Goal: Information Seeking & Learning: Learn about a topic

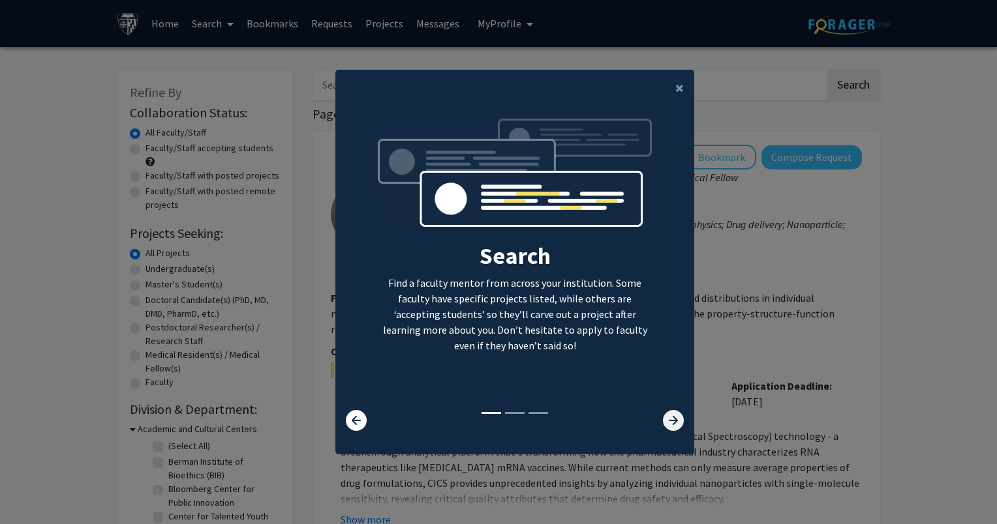
click at [664, 425] on icon at bounding box center [673, 420] width 21 height 21
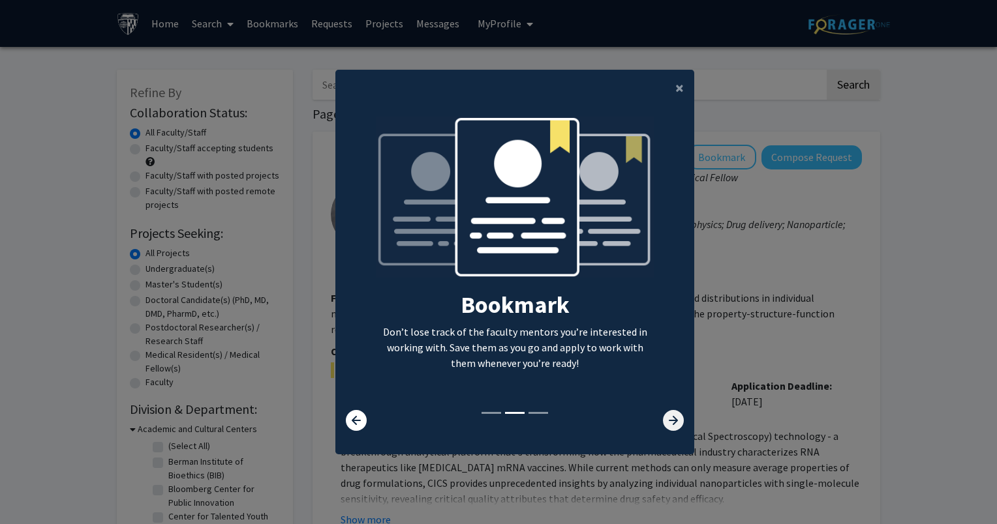
click at [664, 425] on icon at bounding box center [673, 420] width 21 height 21
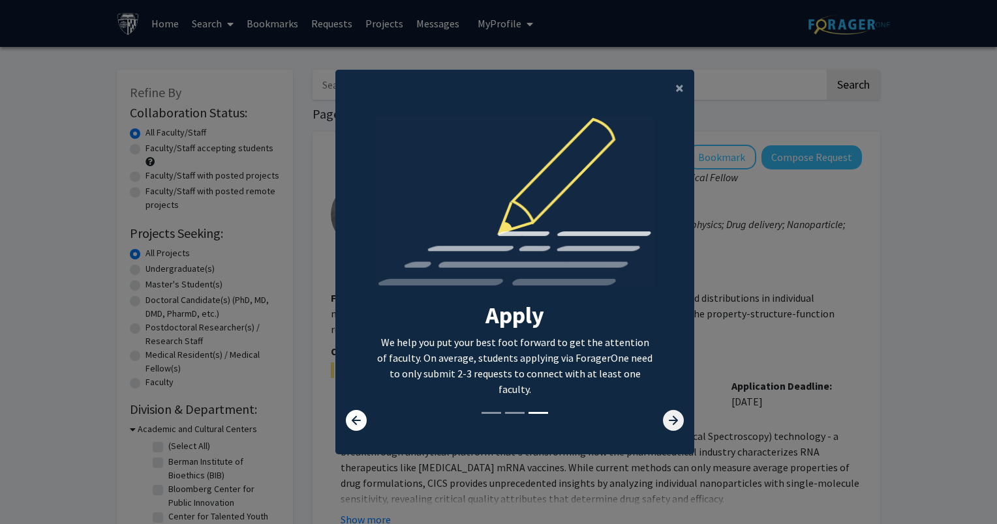
click at [663, 417] on icon at bounding box center [673, 420] width 21 height 21
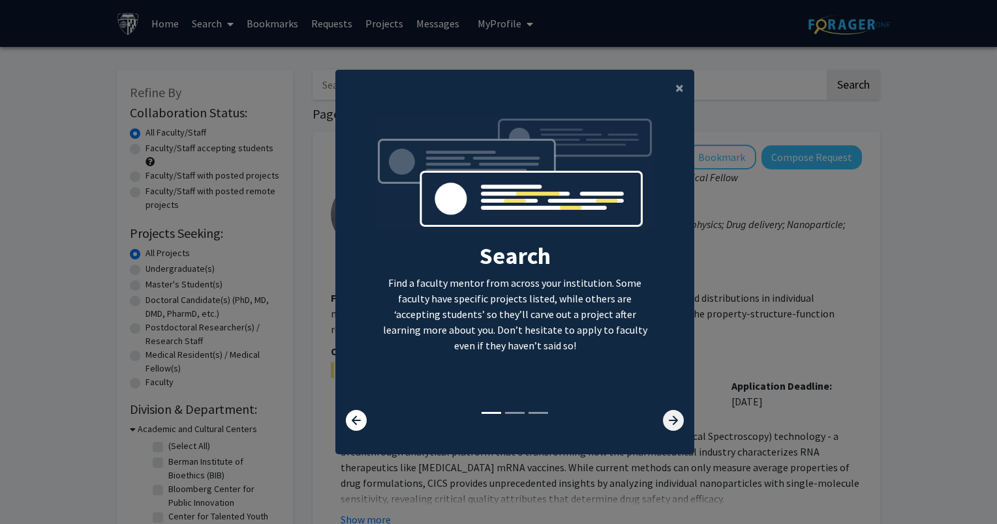
click at [663, 417] on icon at bounding box center [673, 420] width 21 height 21
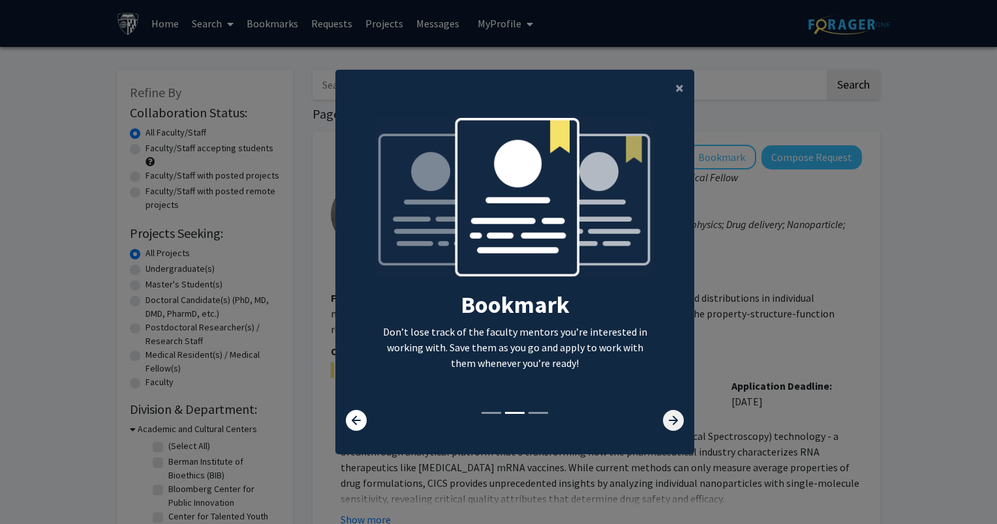
click at [663, 417] on icon at bounding box center [673, 420] width 21 height 21
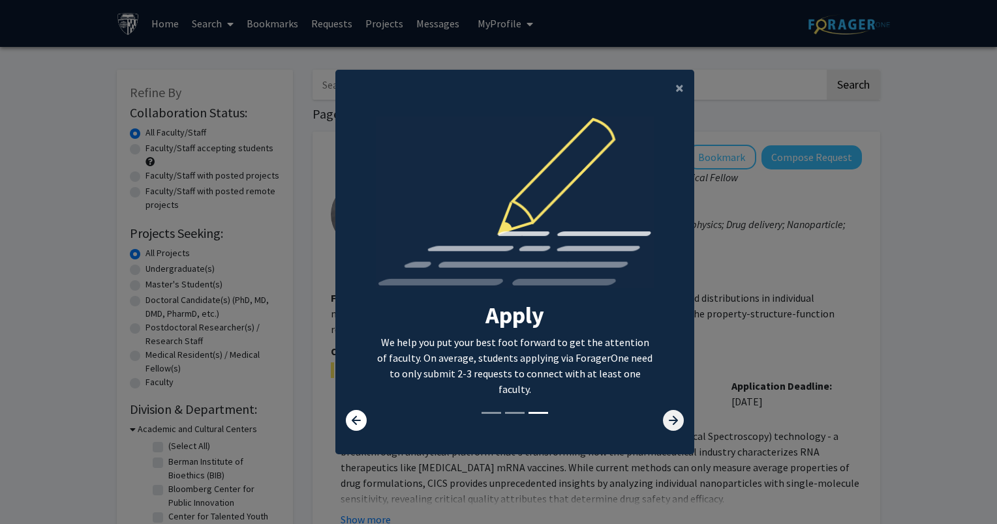
click at [663, 417] on icon at bounding box center [673, 420] width 21 height 21
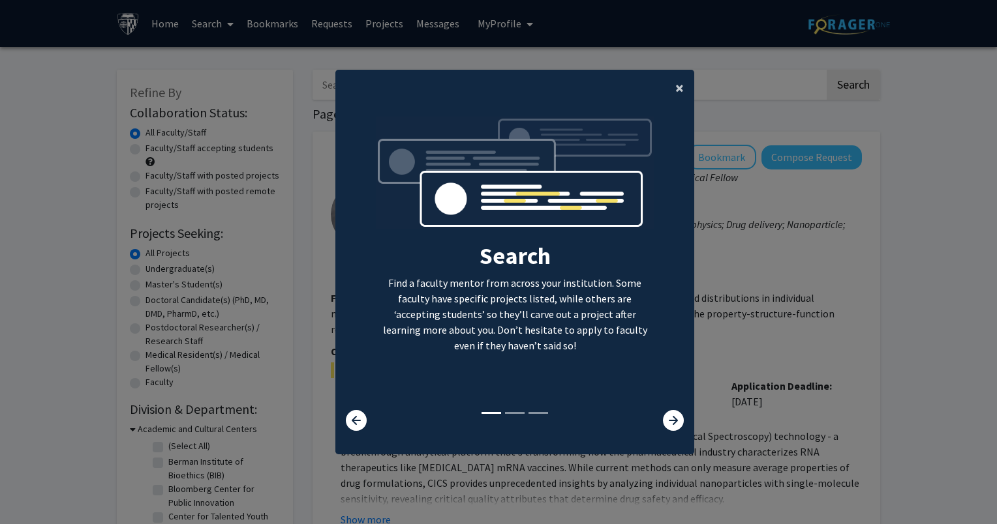
click at [667, 82] on button "×" at bounding box center [679, 88] width 29 height 37
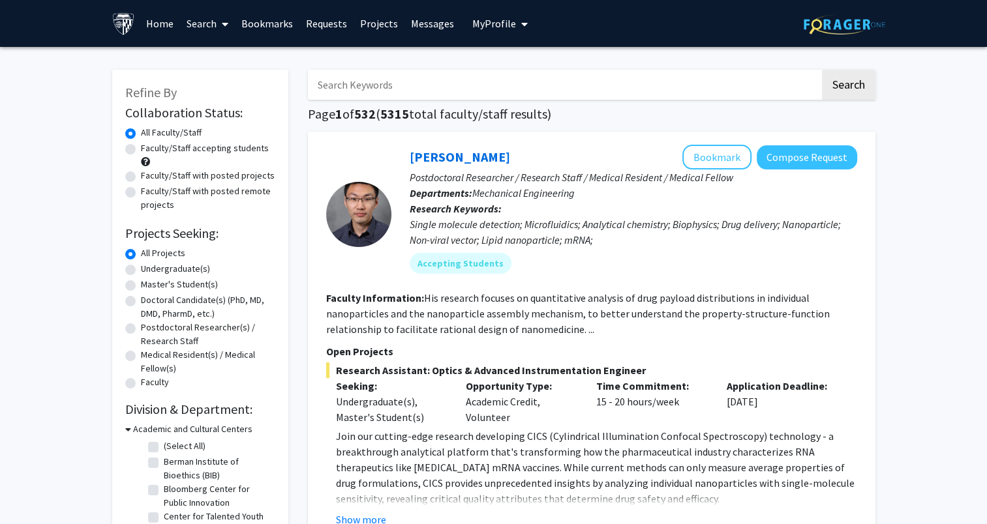
drag, startPoint x: 963, startPoint y: 83, endPoint x: 967, endPoint y: 112, distance: 29.0
drag, startPoint x: 967, startPoint y: 112, endPoint x: 935, endPoint y: 179, distance: 73.8
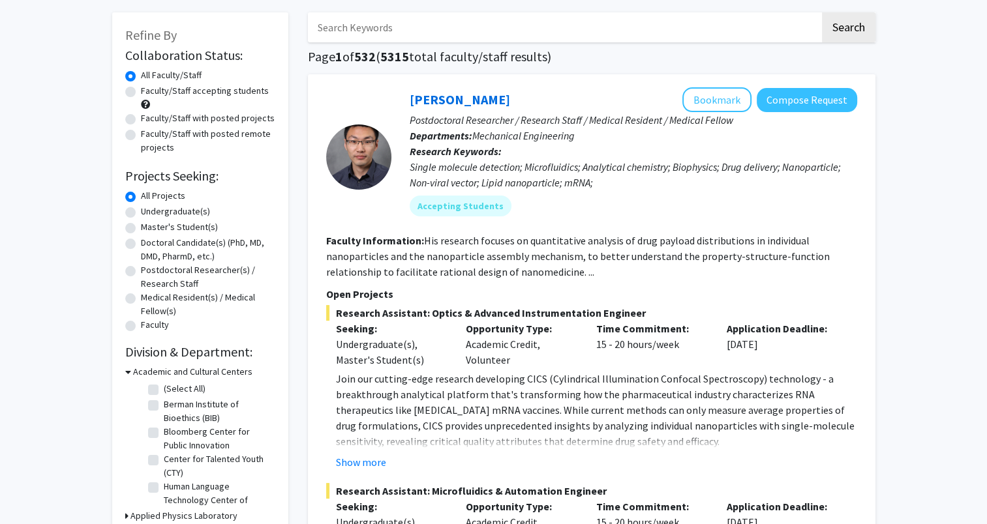
scroll to position [50, 0]
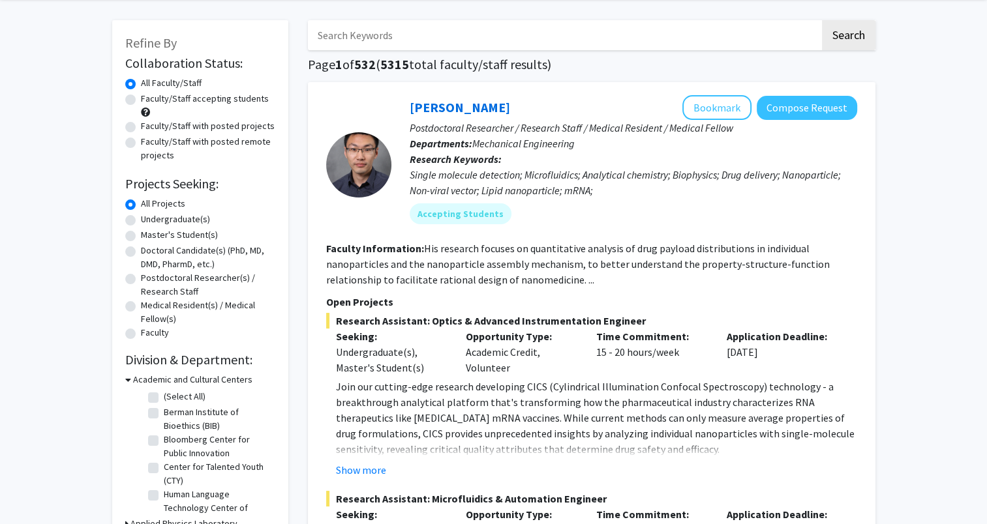
click at [175, 217] on label "Undergraduate(s)" at bounding box center [175, 220] width 69 height 14
click at [149, 217] on input "Undergraduate(s)" at bounding box center [145, 217] width 8 height 8
radio input "true"
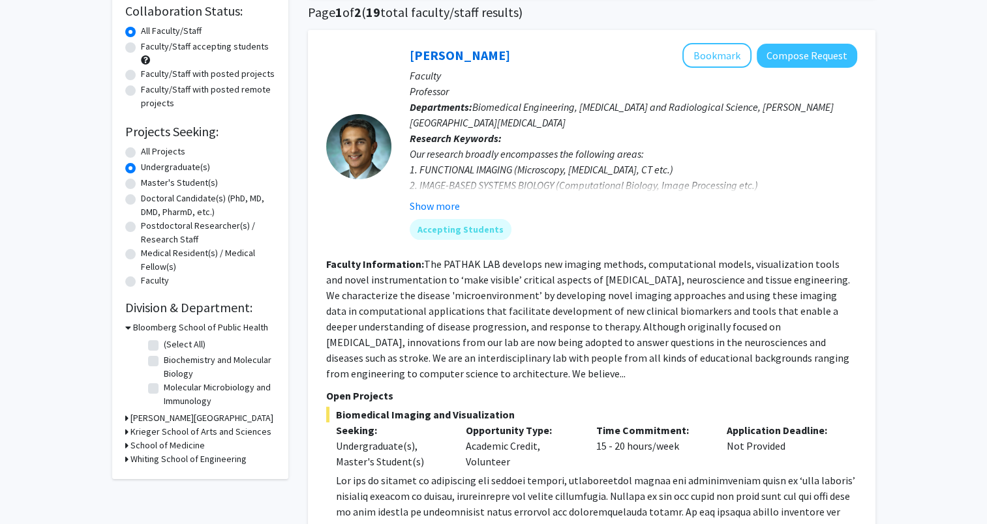
scroll to position [104, 0]
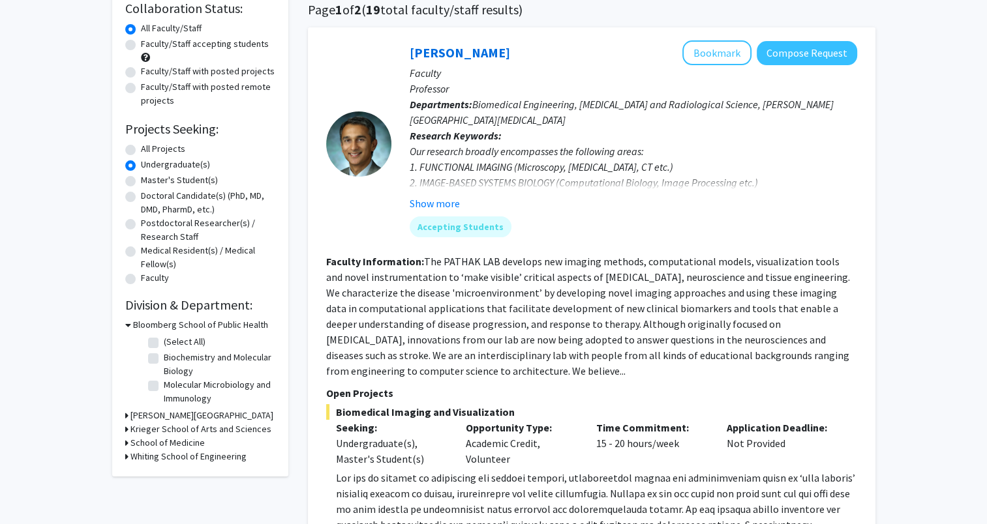
click at [188, 455] on h3 "Whiting School of Engineering" at bounding box center [188, 457] width 116 height 14
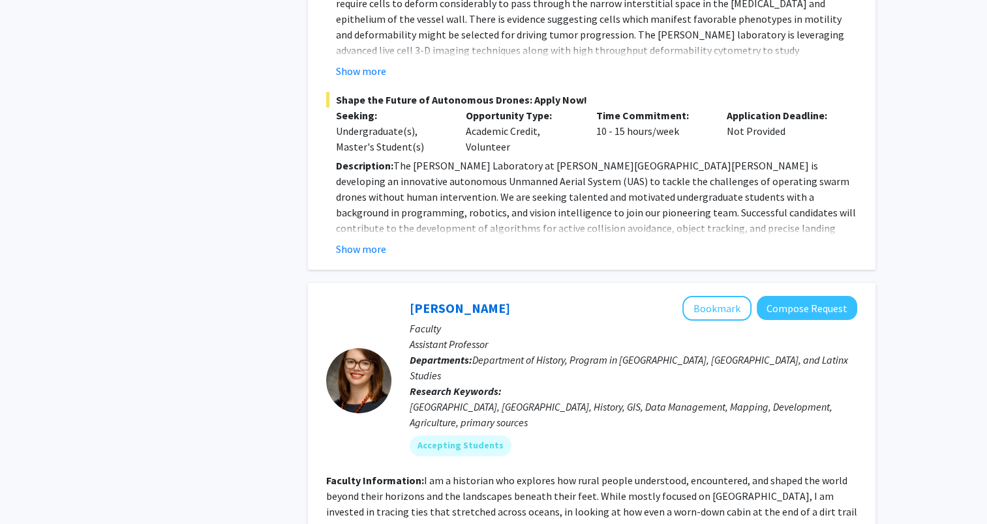
scroll to position [5266, 0]
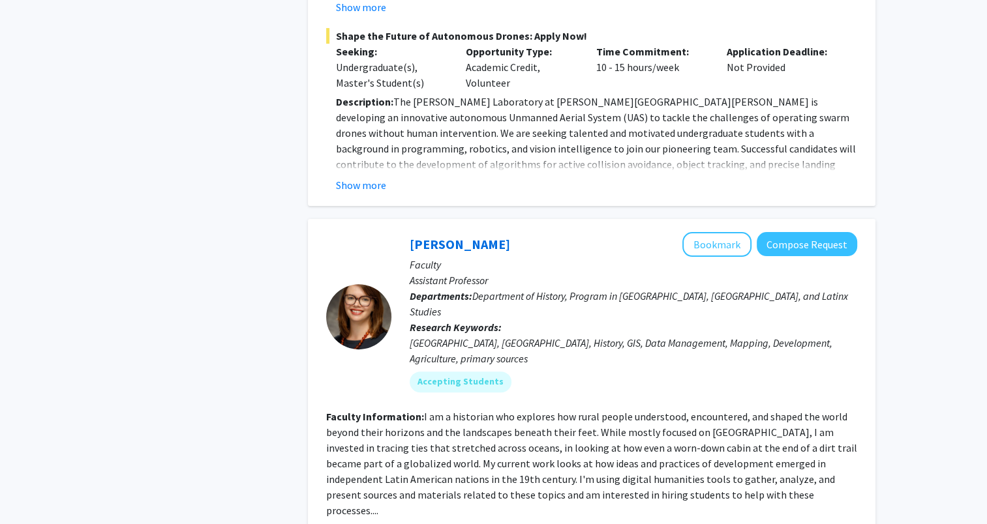
drag, startPoint x: 823, startPoint y: 145, endPoint x: 704, endPoint y: 207, distance: 134.8
click at [704, 320] on p "Research Keywords: [GEOGRAPHIC_DATA], [GEOGRAPHIC_DATA], History, GIS, Data Man…" at bounding box center [633, 343] width 447 height 47
drag, startPoint x: 770, startPoint y: 146, endPoint x: 718, endPoint y: 222, distance: 91.5
click at [718, 335] on div "[GEOGRAPHIC_DATA], [GEOGRAPHIC_DATA], History, GIS, Data Management, Mapping, D…" at bounding box center [633, 350] width 447 height 31
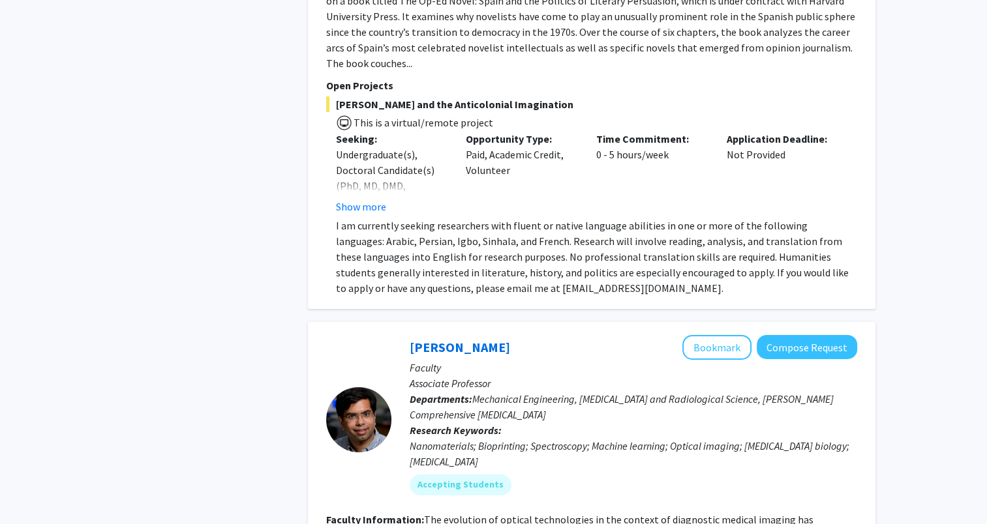
scroll to position [4448, 0]
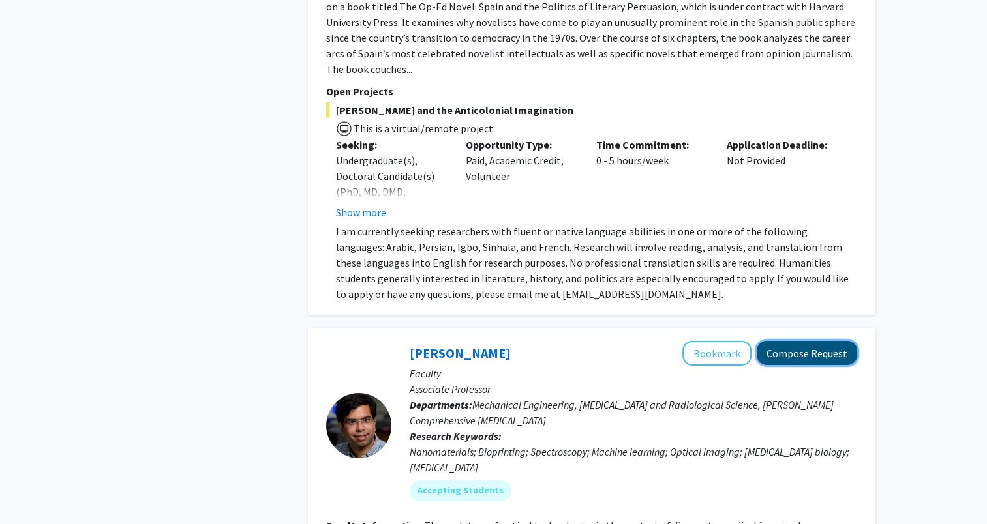
click at [832, 341] on button "Compose Request" at bounding box center [807, 353] width 100 height 24
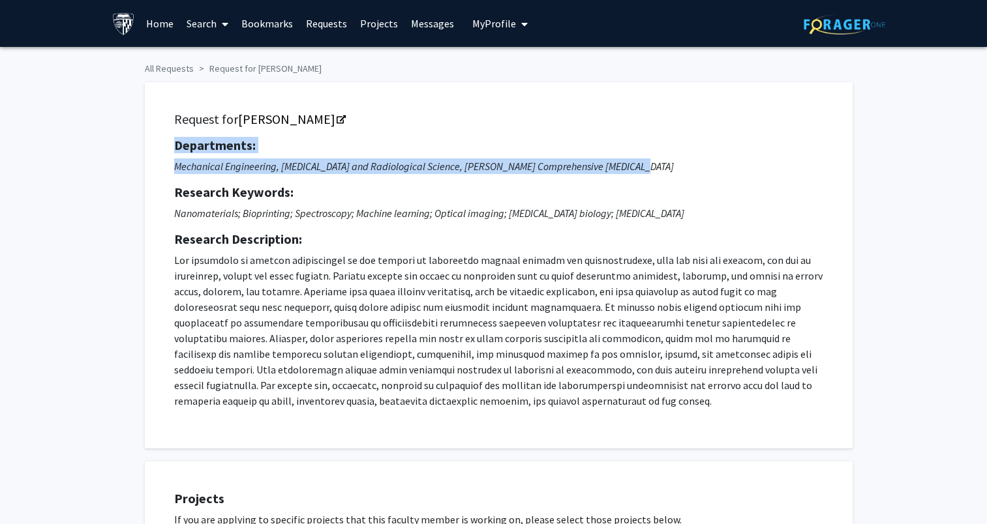
drag, startPoint x: 985, startPoint y: 102, endPoint x: 992, endPoint y: 155, distance: 54.0
click at [987, 155] on html "Skip navigation Home Search Bookmarks Requests Projects Messages My Profile [PE…" at bounding box center [493, 262] width 987 height 524
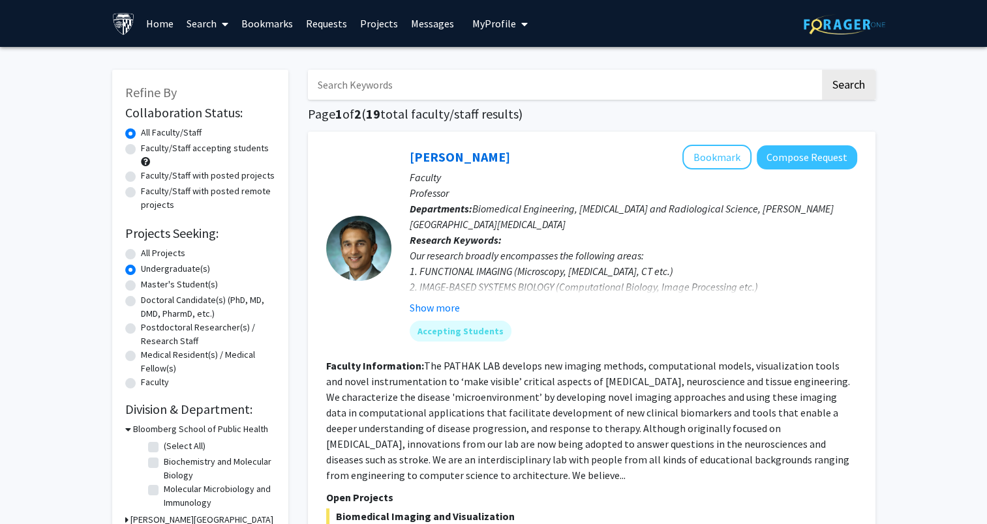
click at [490, 27] on span "My Profile" at bounding box center [494, 23] width 44 height 13
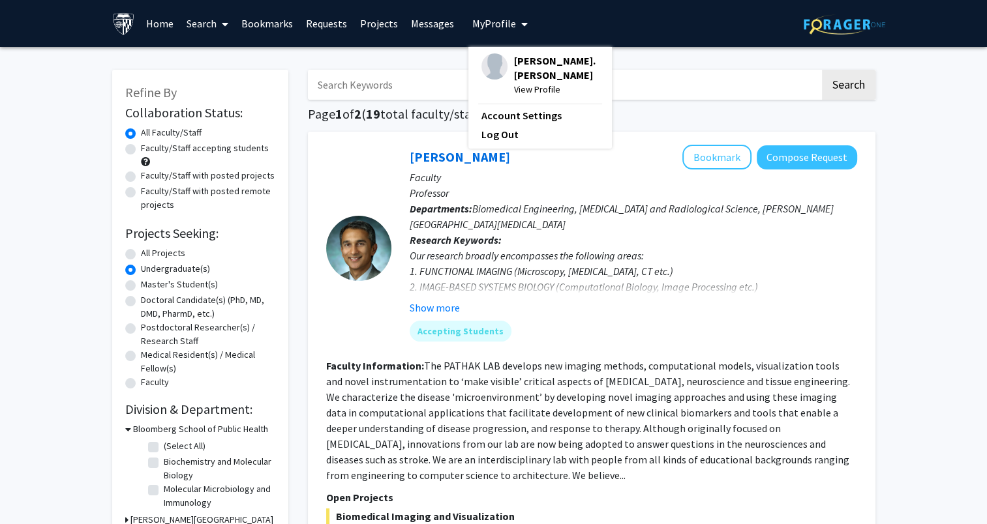
click at [232, 14] on link "Search" at bounding box center [207, 24] width 55 height 46
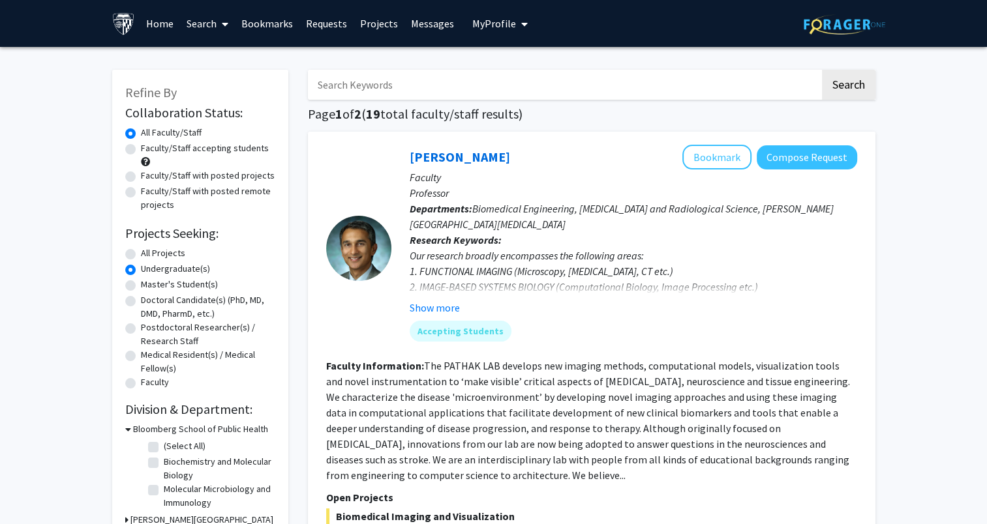
click at [154, 258] on label "All Projects" at bounding box center [163, 254] width 44 height 14
click at [149, 255] on input "All Projects" at bounding box center [145, 251] width 8 height 8
radio input "true"
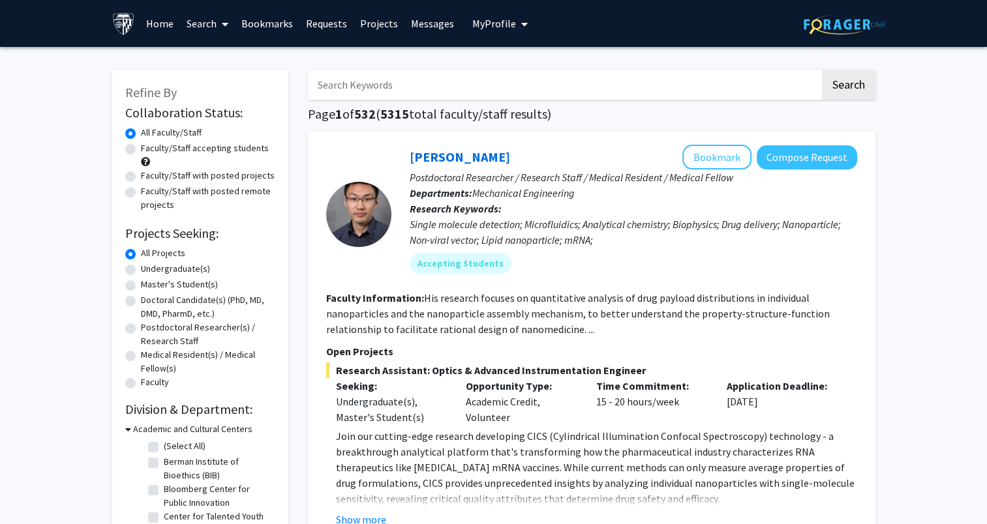
click at [179, 151] on label "Faculty/Staff accepting students" at bounding box center [205, 149] width 128 height 14
click at [149, 150] on input "Faculty/Staff accepting students" at bounding box center [145, 146] width 8 height 8
radio input "true"
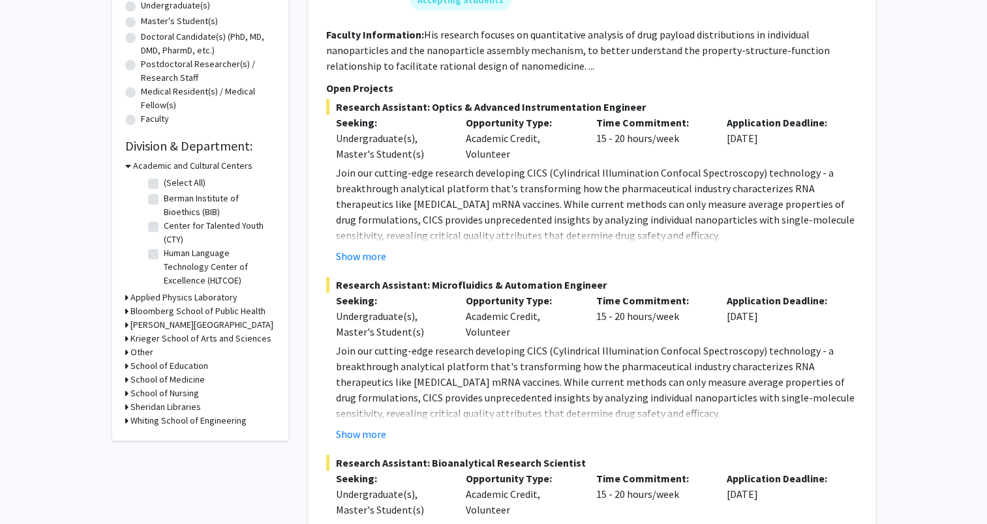
scroll to position [221, 0]
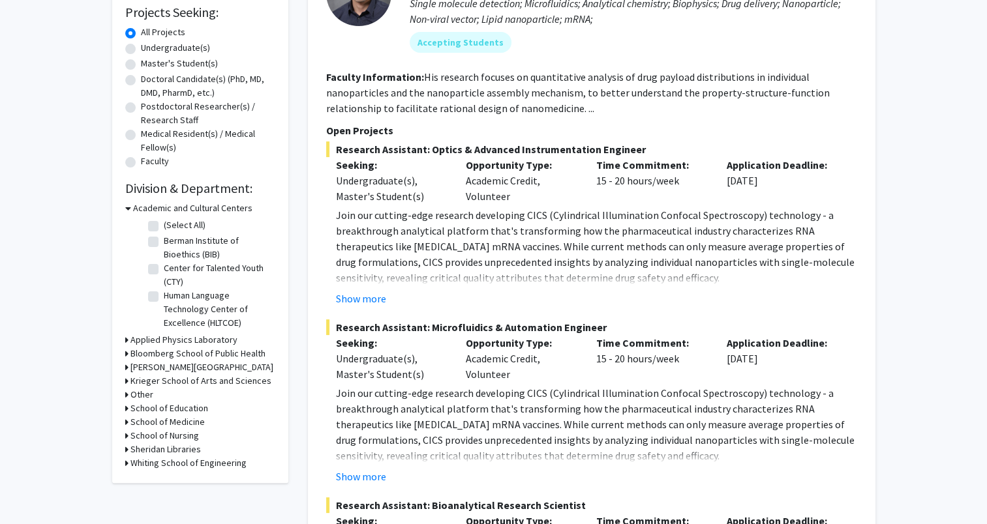
click at [230, 464] on h3 "Whiting School of Engineering" at bounding box center [188, 464] width 116 height 14
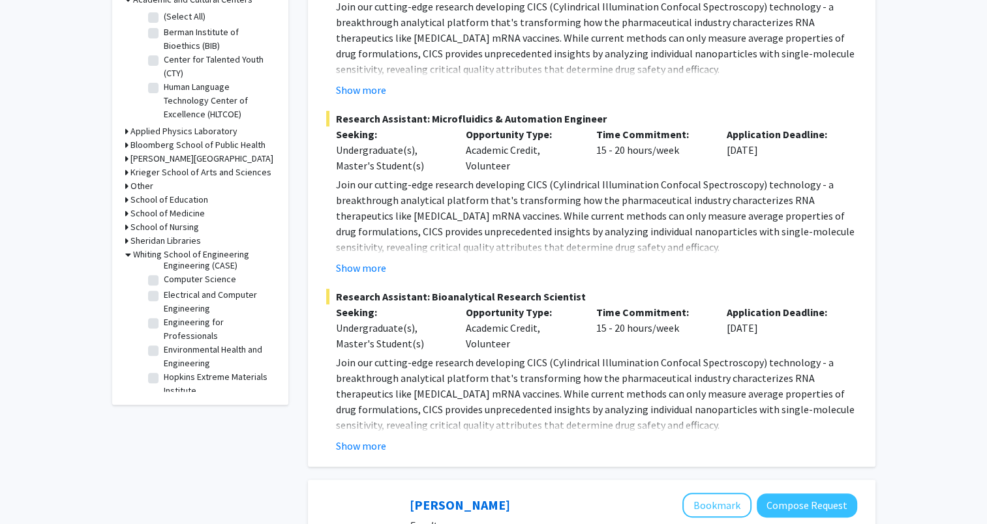
scroll to position [170, 0]
click at [204, 279] on label "Civil and Systems Engineering (CASE)" at bounding box center [218, 264] width 108 height 27
click at [172, 260] on input "Civil and Systems Engineering (CASE)" at bounding box center [168, 255] width 8 height 8
checkbox input "true"
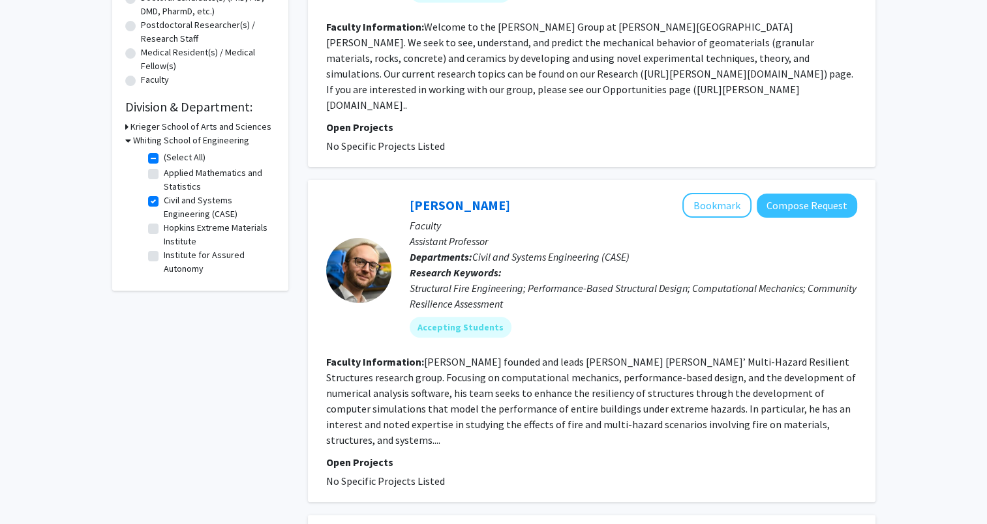
drag, startPoint x: 263, startPoint y: 205, endPoint x: 262, endPoint y: 213, distance: 7.9
click at [262, 213] on fg-checkbox-list "(Select All) (Select All) Applied Mathematics and Statistics Applied Mathematic…" at bounding box center [210, 234] width 130 height 175
click at [164, 204] on label "Civil and Systems Engineering (CASE)" at bounding box center [218, 207] width 108 height 27
click at [164, 202] on input "Civil and Systems Engineering (CASE)" at bounding box center [168, 198] width 8 height 8
checkbox input "false"
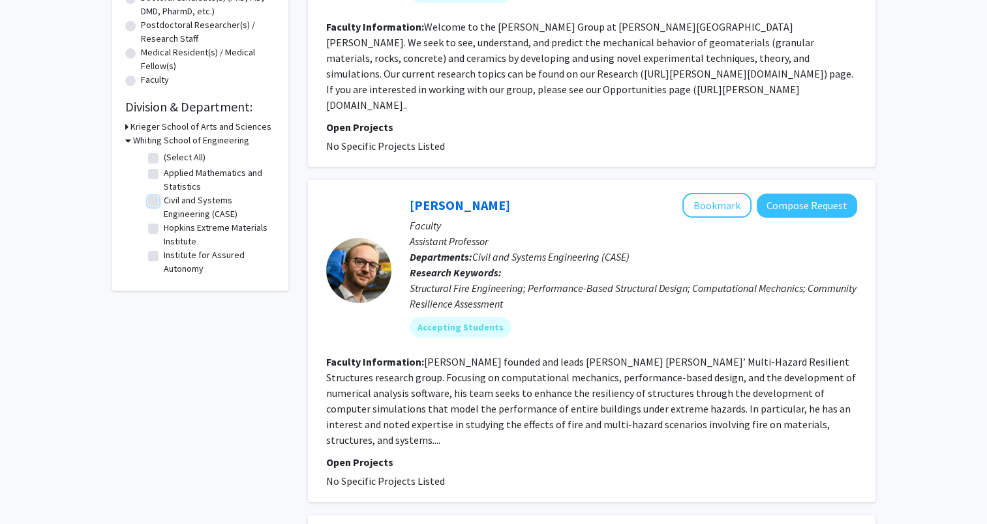
checkbox input "false"
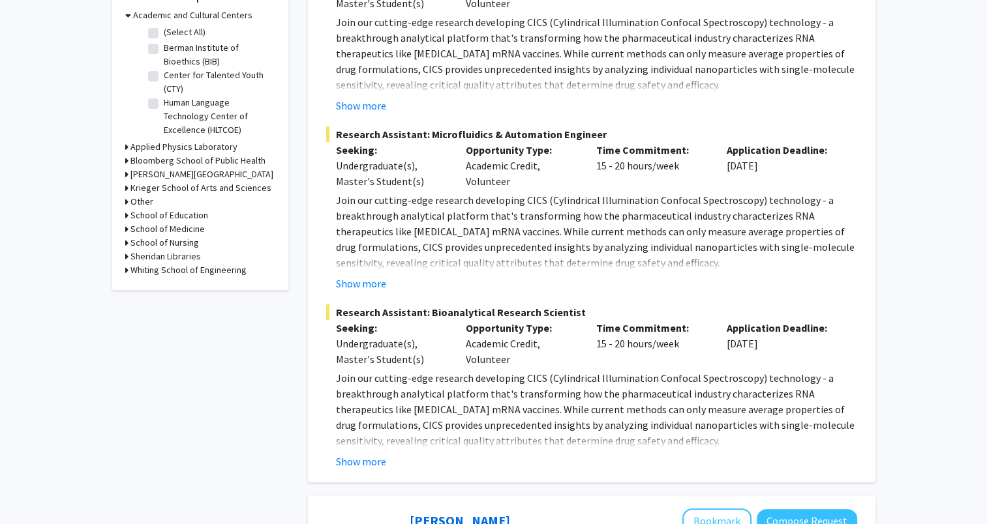
scroll to position [400, 0]
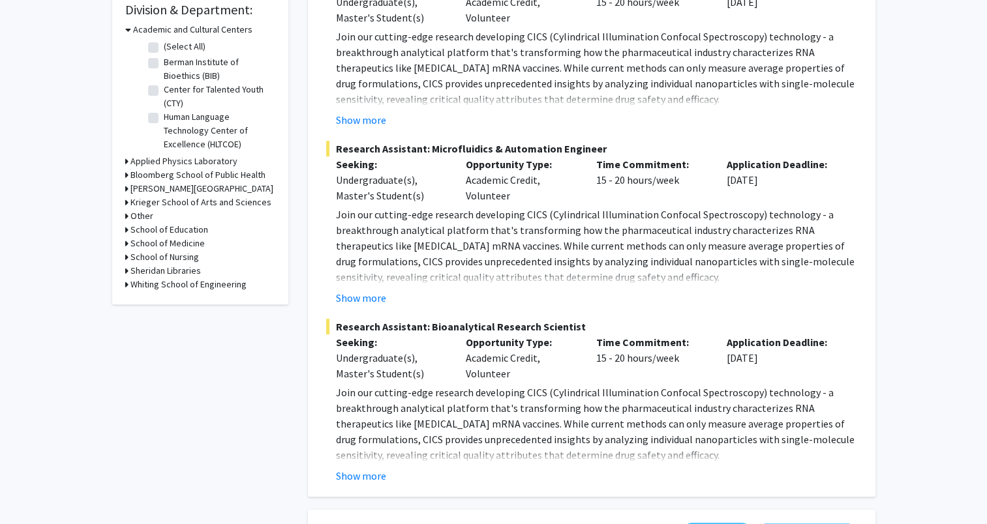
click at [209, 282] on h3 "Whiting School of Engineering" at bounding box center [188, 285] width 116 height 14
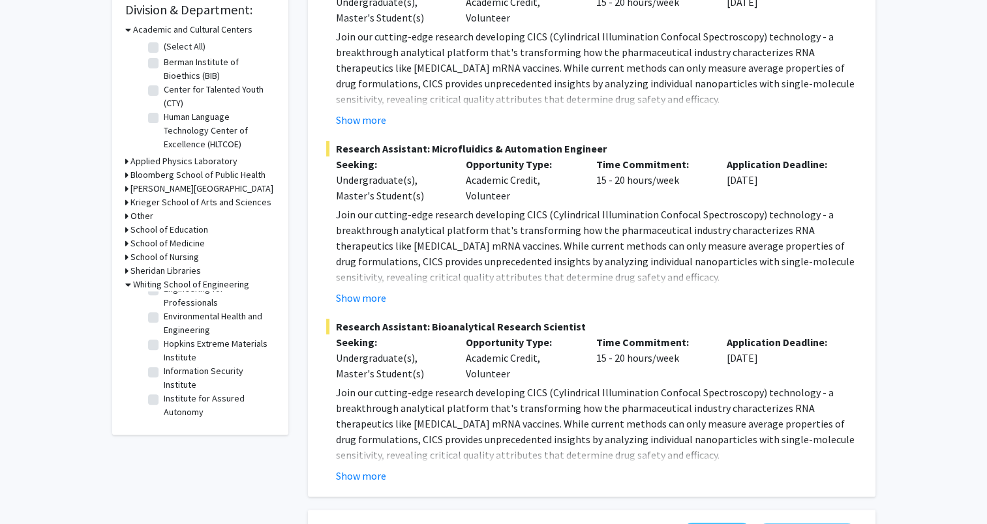
scroll to position [233, 0]
click at [219, 344] on label "Environmental Health and Engineering" at bounding box center [218, 329] width 108 height 27
click at [172, 325] on input "Environmental Health and Engineering" at bounding box center [168, 320] width 8 height 8
checkbox input "true"
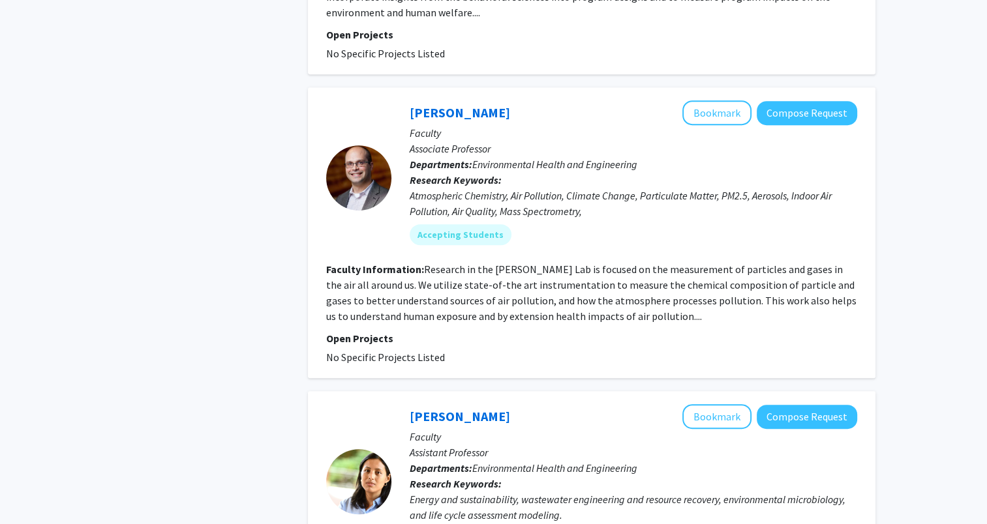
scroll to position [609, 0]
